Goal: Task Accomplishment & Management: Use online tool/utility

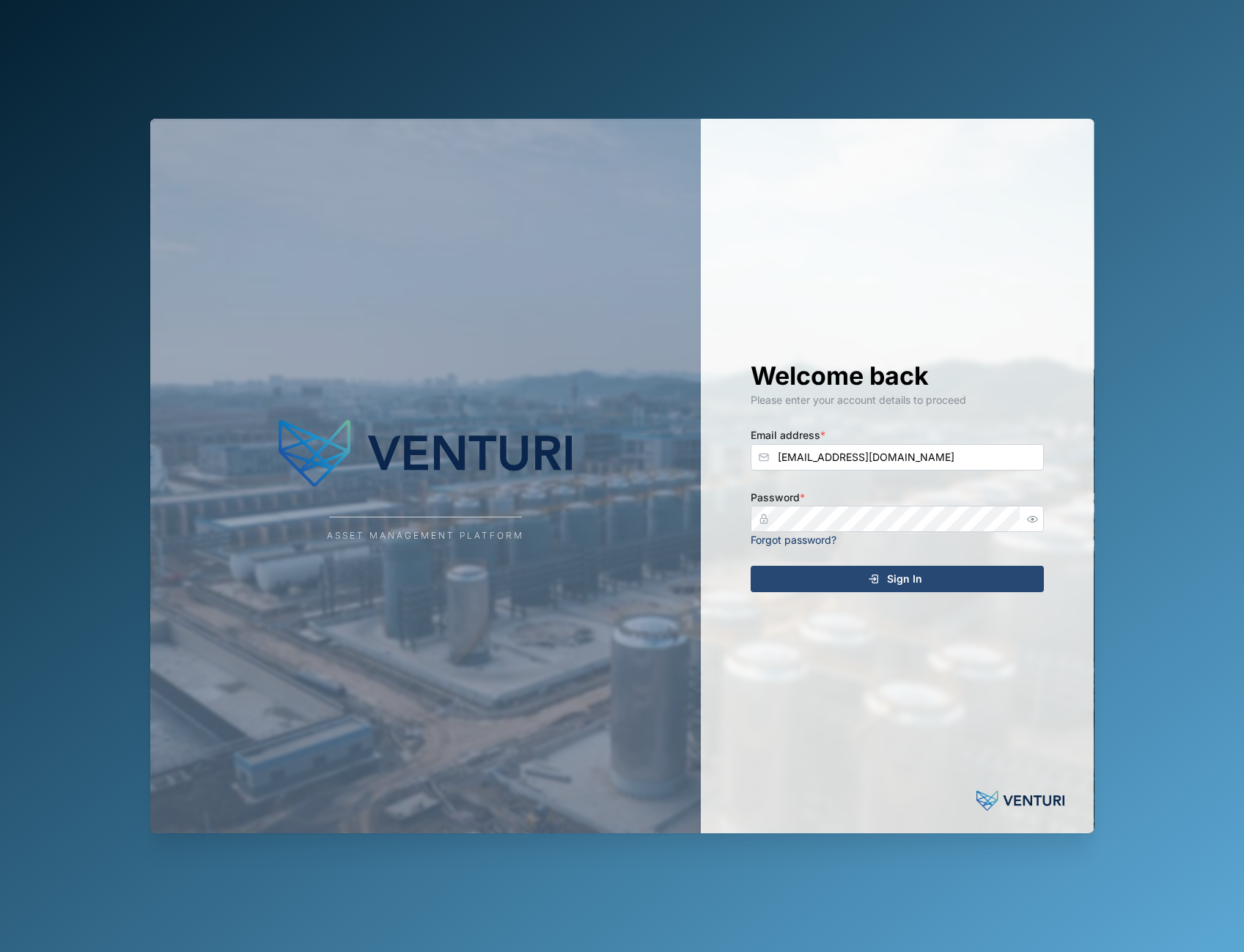
click at [863, 107] on div "Asset Management Platform Welcome back Please enter your account details to pro…" at bounding box center [622, 476] width 967 height 952
click at [881, 572] on div "Sign In" at bounding box center [895, 579] width 270 height 25
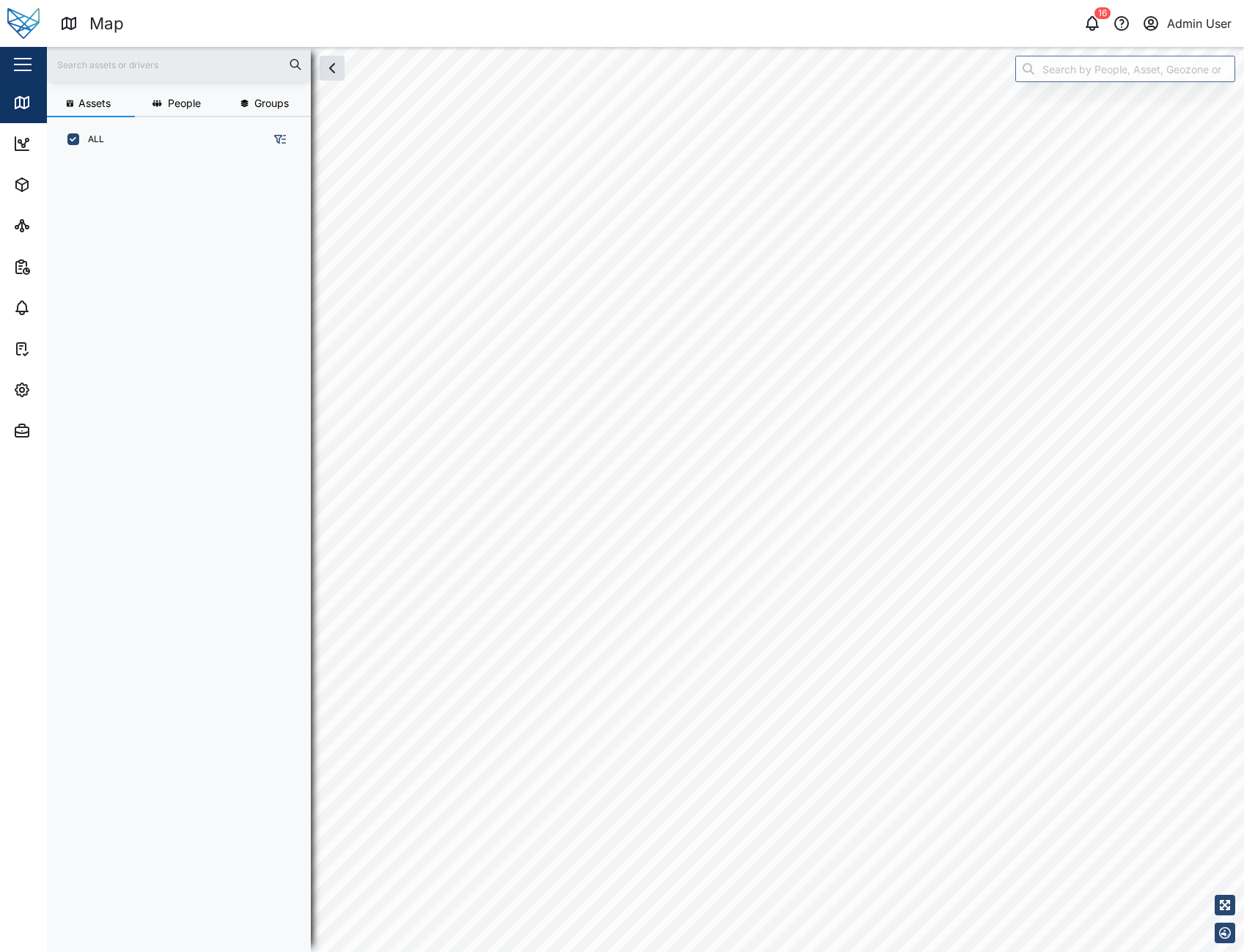
scroll to position [773, 229]
